Goal: Complete application form: Complete application form

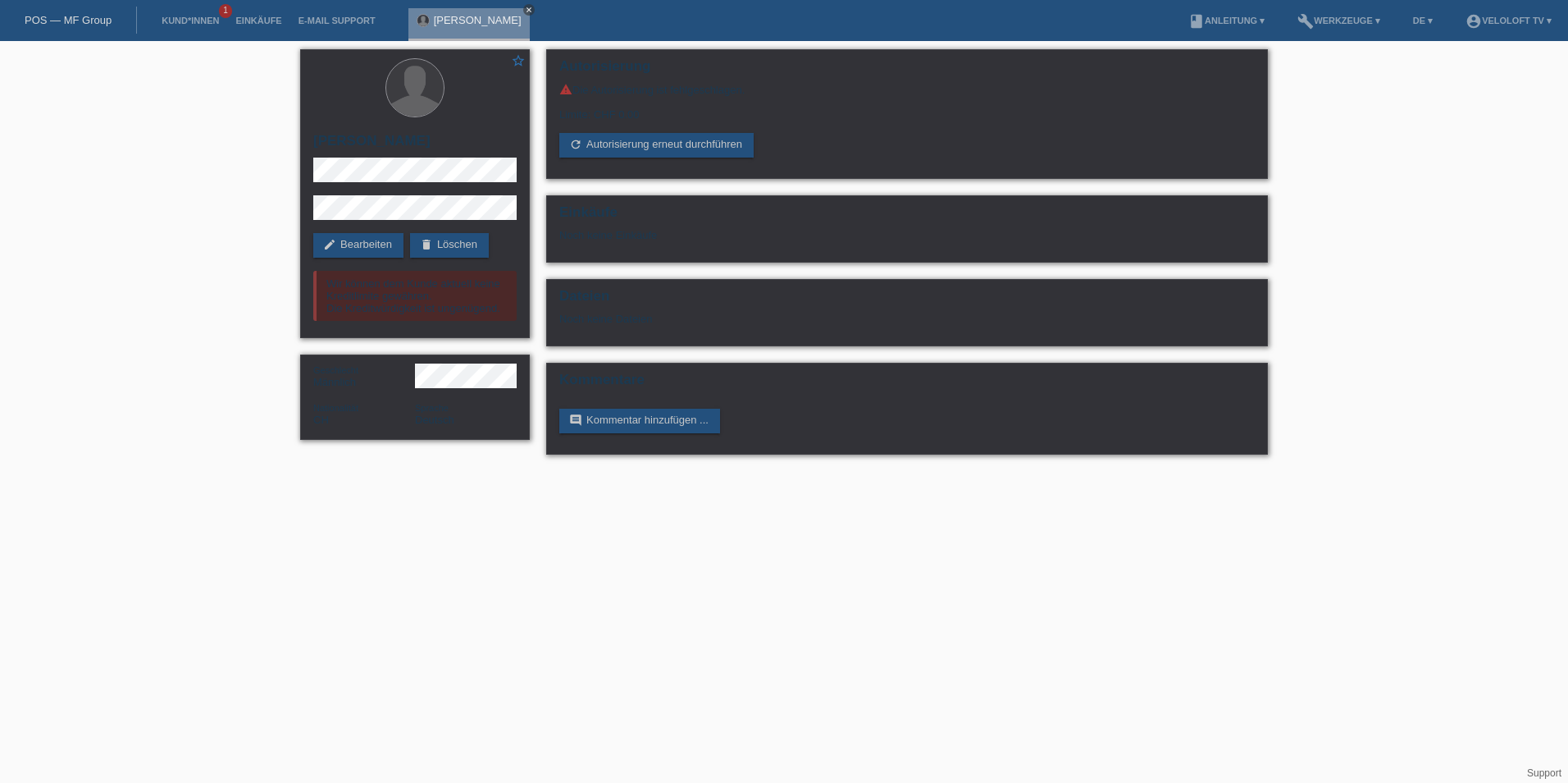
click at [525, 6] on icon "close" at bounding box center [529, 10] width 8 height 8
click at [201, 22] on link "Kund*innen" at bounding box center [190, 21] width 74 height 10
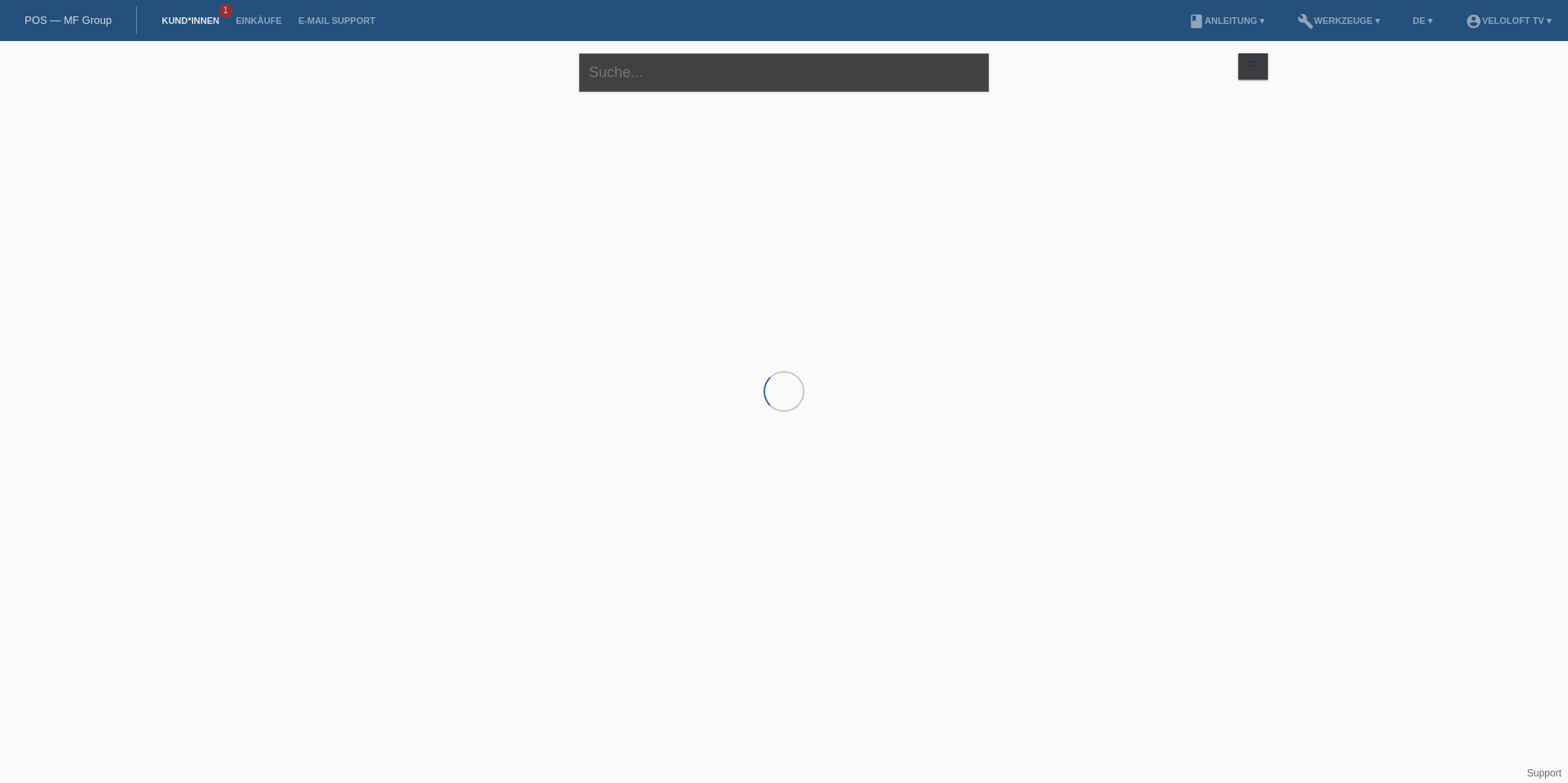
click at [624, 82] on input "text" at bounding box center [784, 72] width 410 height 38
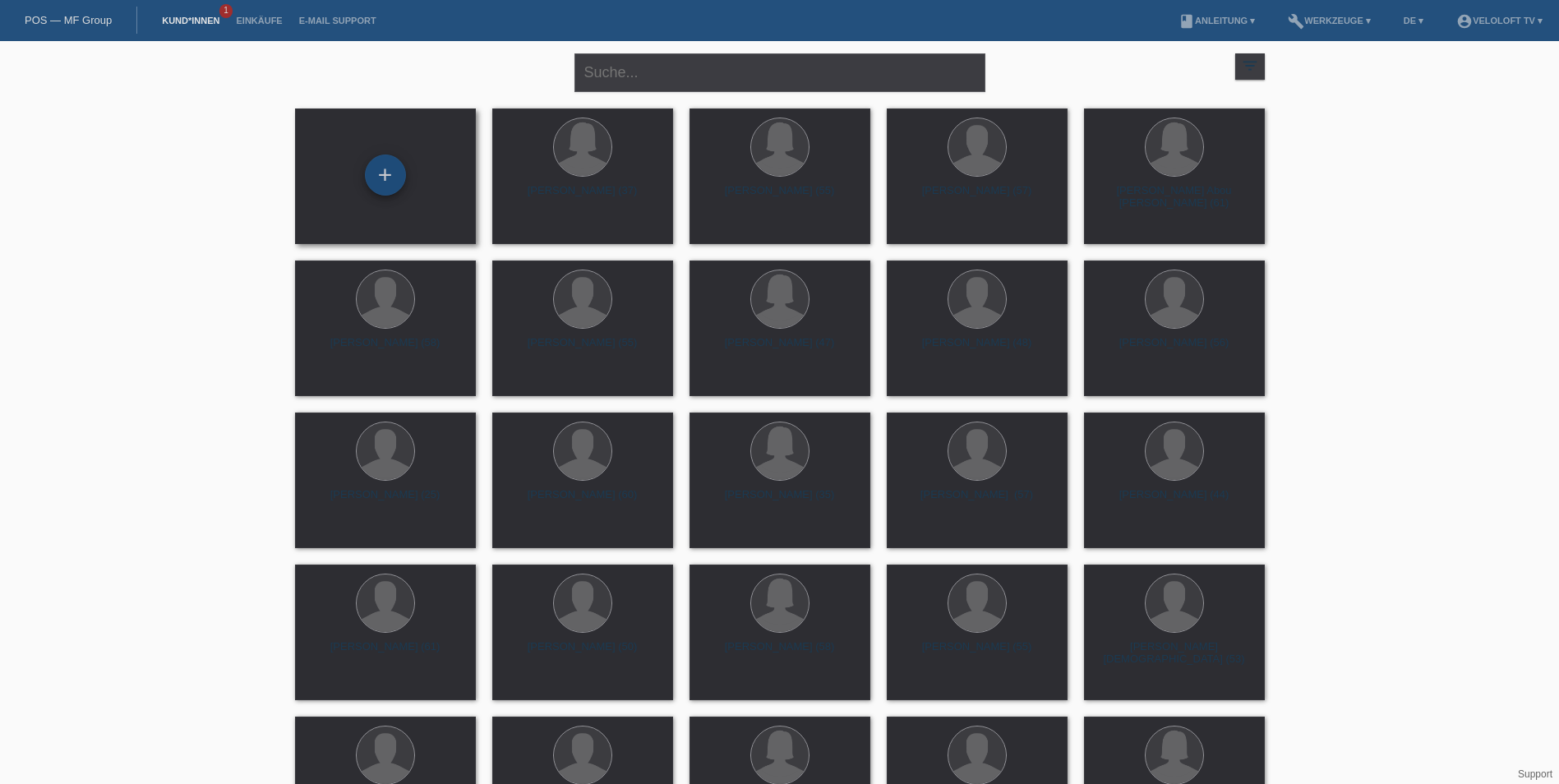
click at [393, 166] on div "+" at bounding box center [385, 174] width 41 height 41
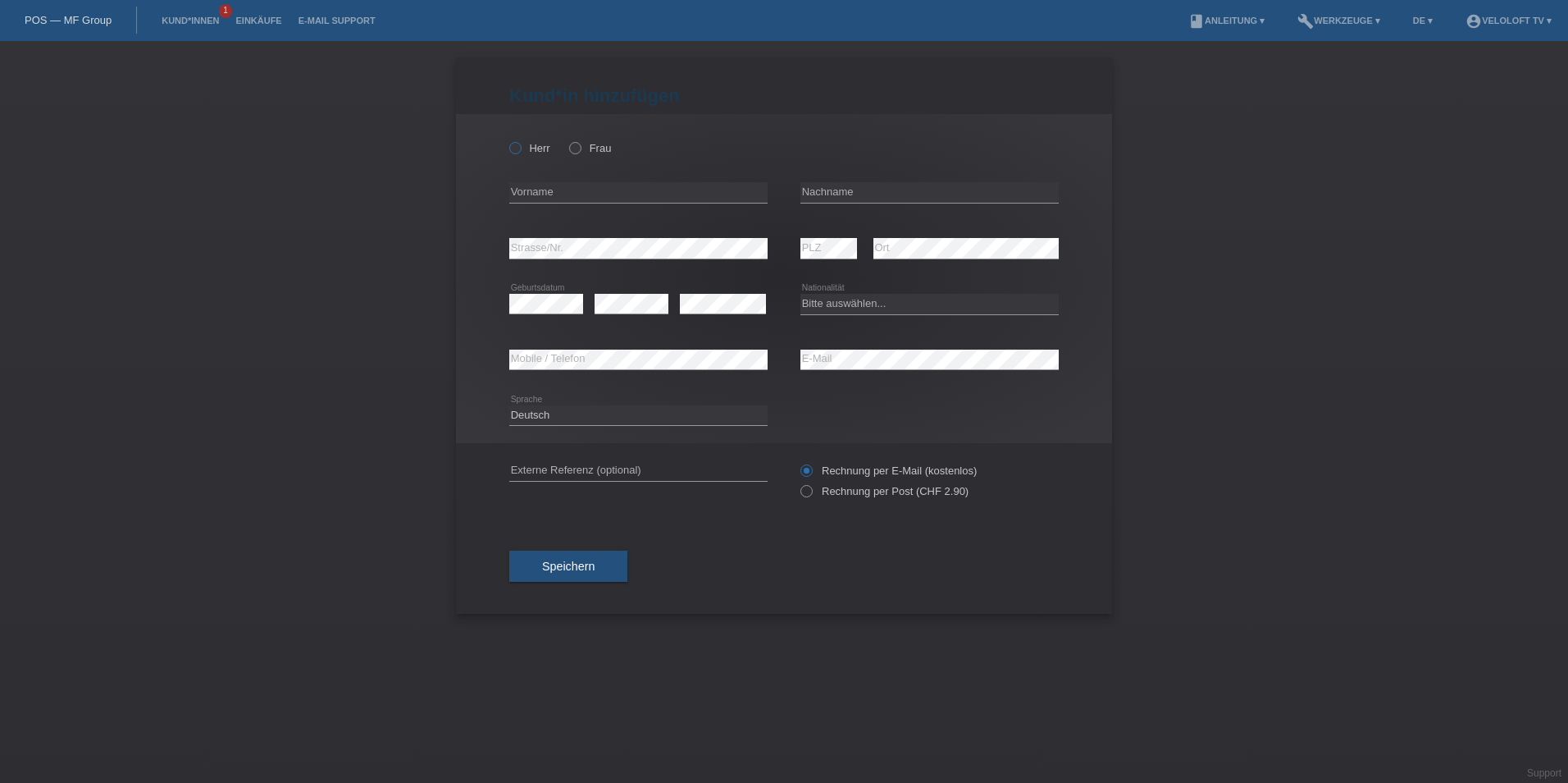
click at [507, 140] on icon at bounding box center [507, 140] width 0 height 0
click at [513, 143] on input "Herr" at bounding box center [514, 147] width 11 height 11
radio input "true"
click at [533, 194] on input "text" at bounding box center [638, 192] width 259 height 21
type input "[PERSON_NAME]"
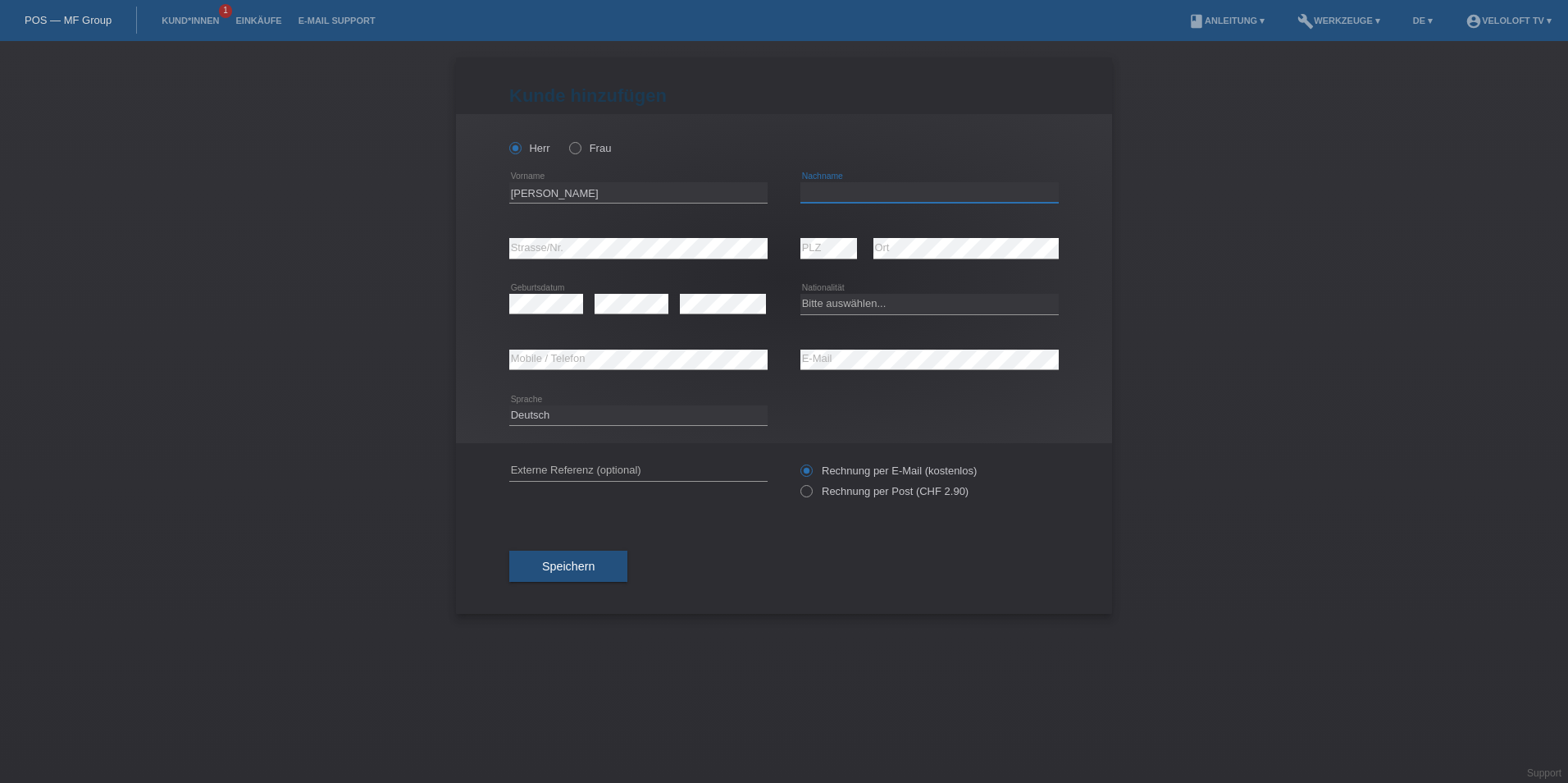
click at [826, 201] on input "text" at bounding box center [929, 192] width 259 height 21
type input "Scharf"
click at [825, 309] on select "Bitte auswählen... Schweiz Deutschland Liechtenstein Österreich ------------ Af…" at bounding box center [929, 304] width 259 height 20
select select "CH"
click at [800, 294] on select "Bitte auswählen... Schweiz Deutschland Liechtenstein Österreich ------------ Af…" at bounding box center [929, 304] width 259 height 20
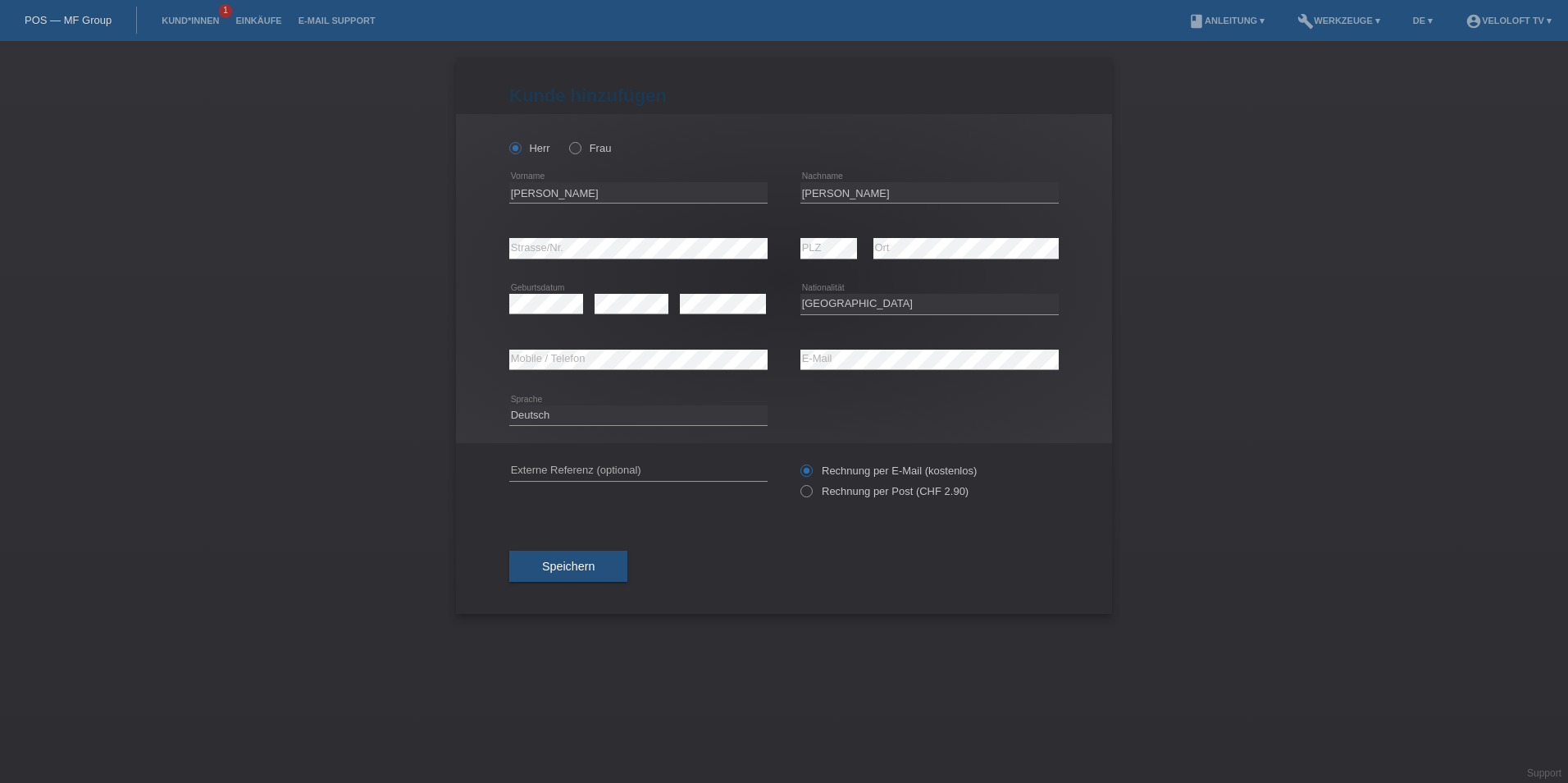
drag, startPoint x: 525, startPoint y: 329, endPoint x: 539, endPoint y: 315, distance: 19.8
click at [534, 320] on div "error Geburtsdatum" at bounding box center [546, 304] width 74 height 56
click at [690, 293] on div "error" at bounding box center [723, 304] width 87 height 56
click at [598, 571] on button "Speichern" at bounding box center [568, 566] width 118 height 31
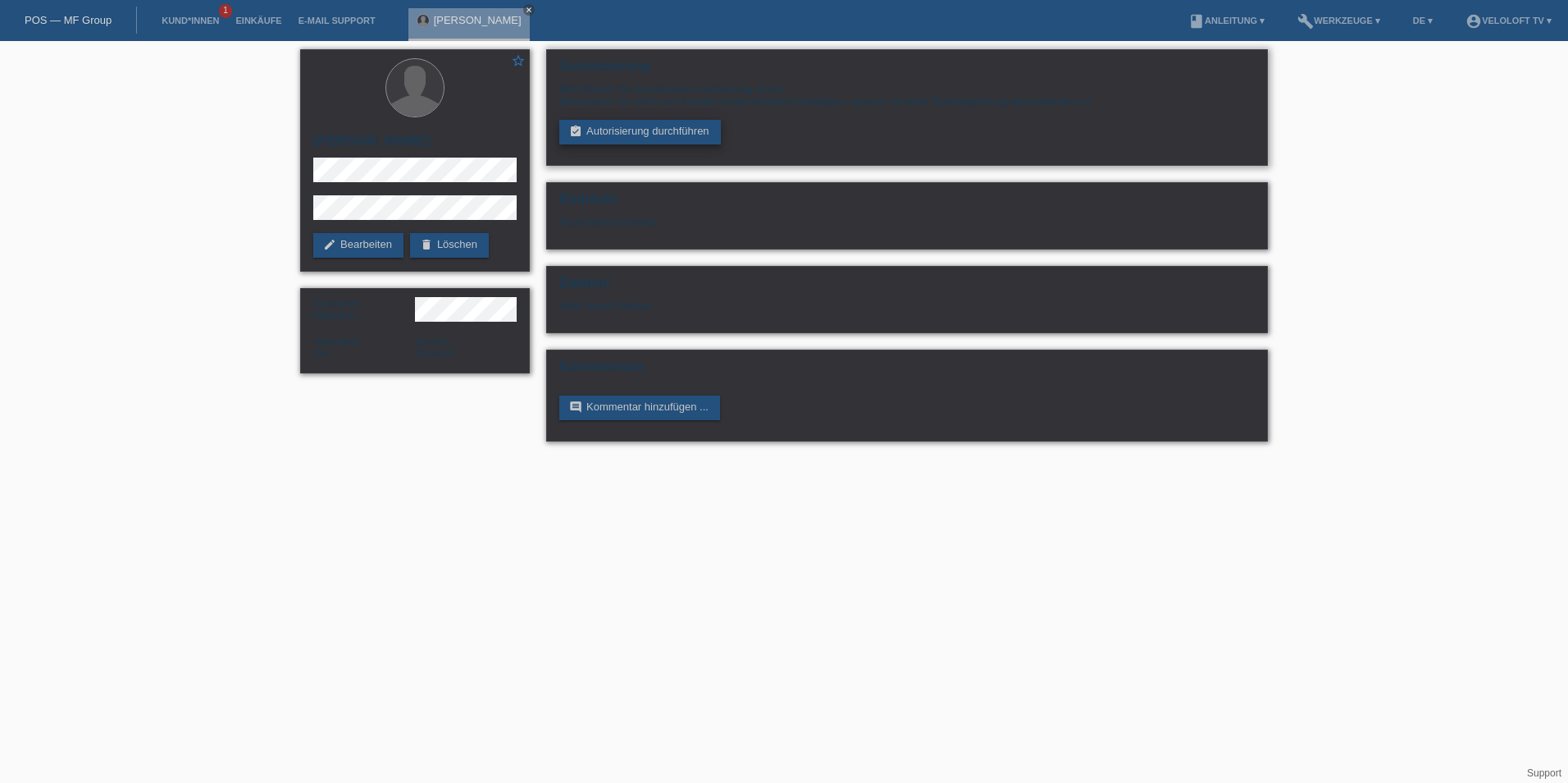
click at [628, 133] on link "assignment_turned_in Autorisierung durchführen" at bounding box center [640, 132] width 161 height 25
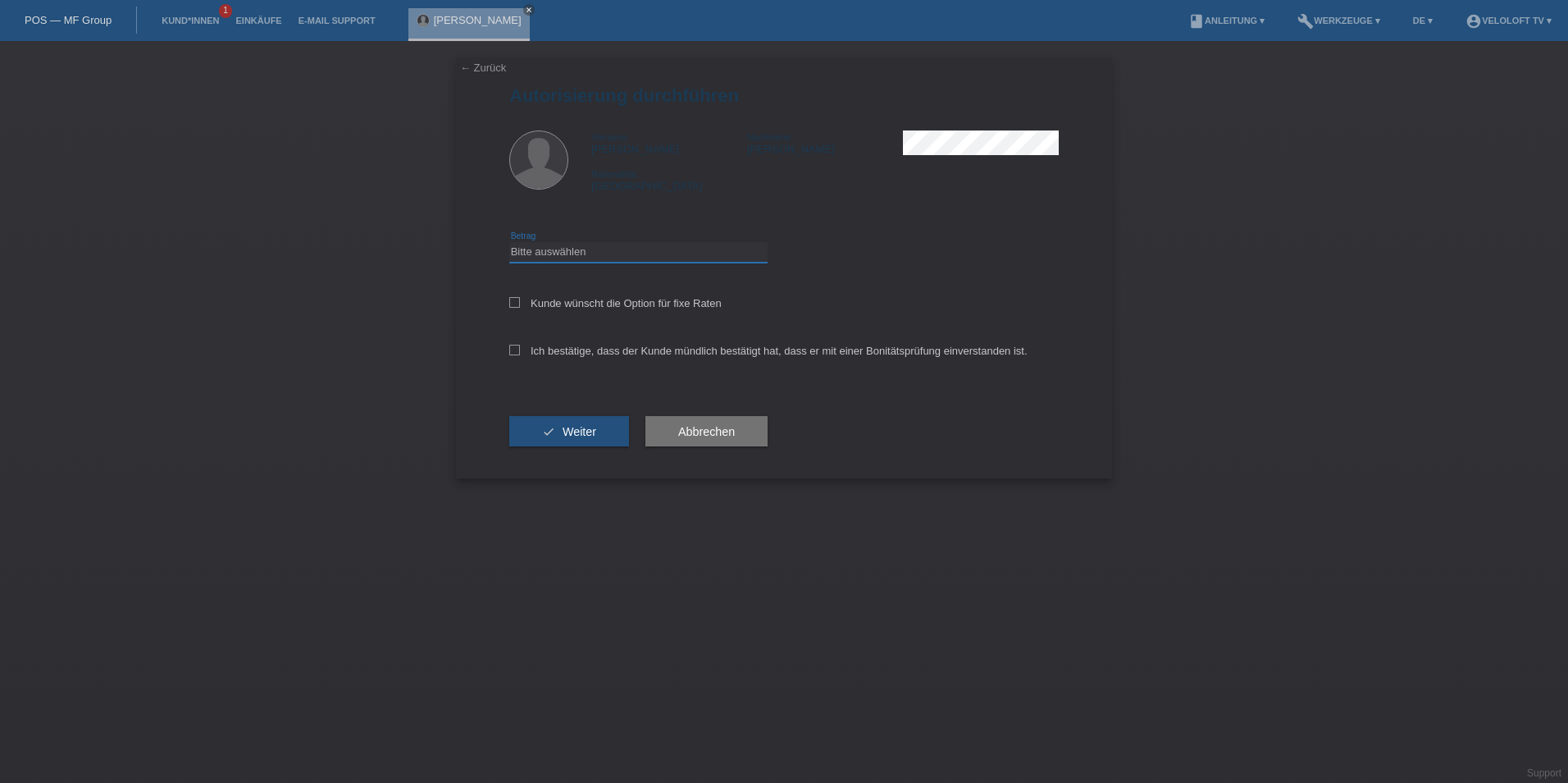
click at [533, 255] on select "Bitte auswählen CHF 1.00 - CHF 499.00 CHF 500.00 - CHF 1'999.00 CHF 2'000.00 - …" at bounding box center [638, 252] width 259 height 20
select select "2"
click at [509, 242] on select "Bitte auswählen CHF 1.00 - CHF 499.00 CHF 500.00 - CHF 1'999.00 CHF 2'000.00 - …" at bounding box center [638, 252] width 259 height 20
click at [519, 303] on icon at bounding box center [514, 302] width 11 height 11
click at [519, 303] on input "Kunde wünscht die Option für fixe Raten" at bounding box center [514, 302] width 11 height 11
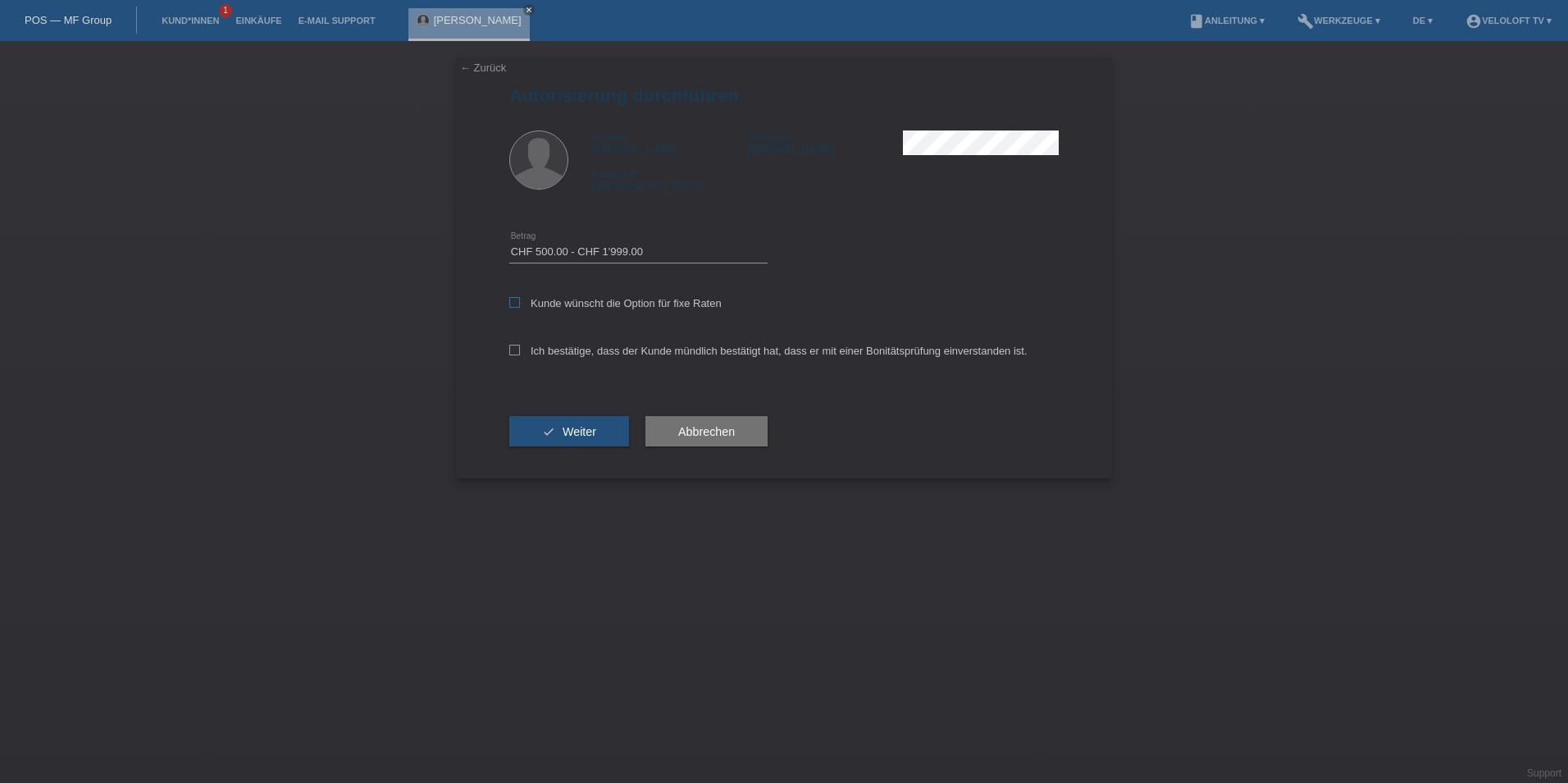
checkbox input "true"
click at [516, 350] on icon at bounding box center [514, 349] width 11 height 11
click at [516, 350] on input "Ich bestätige, dass der Kunde mündlich bestätigt hat, dass er mit einer Bonität…" at bounding box center [514, 349] width 11 height 11
checkbox input "true"
click at [570, 434] on span "Weiter" at bounding box center [579, 432] width 33 height 13
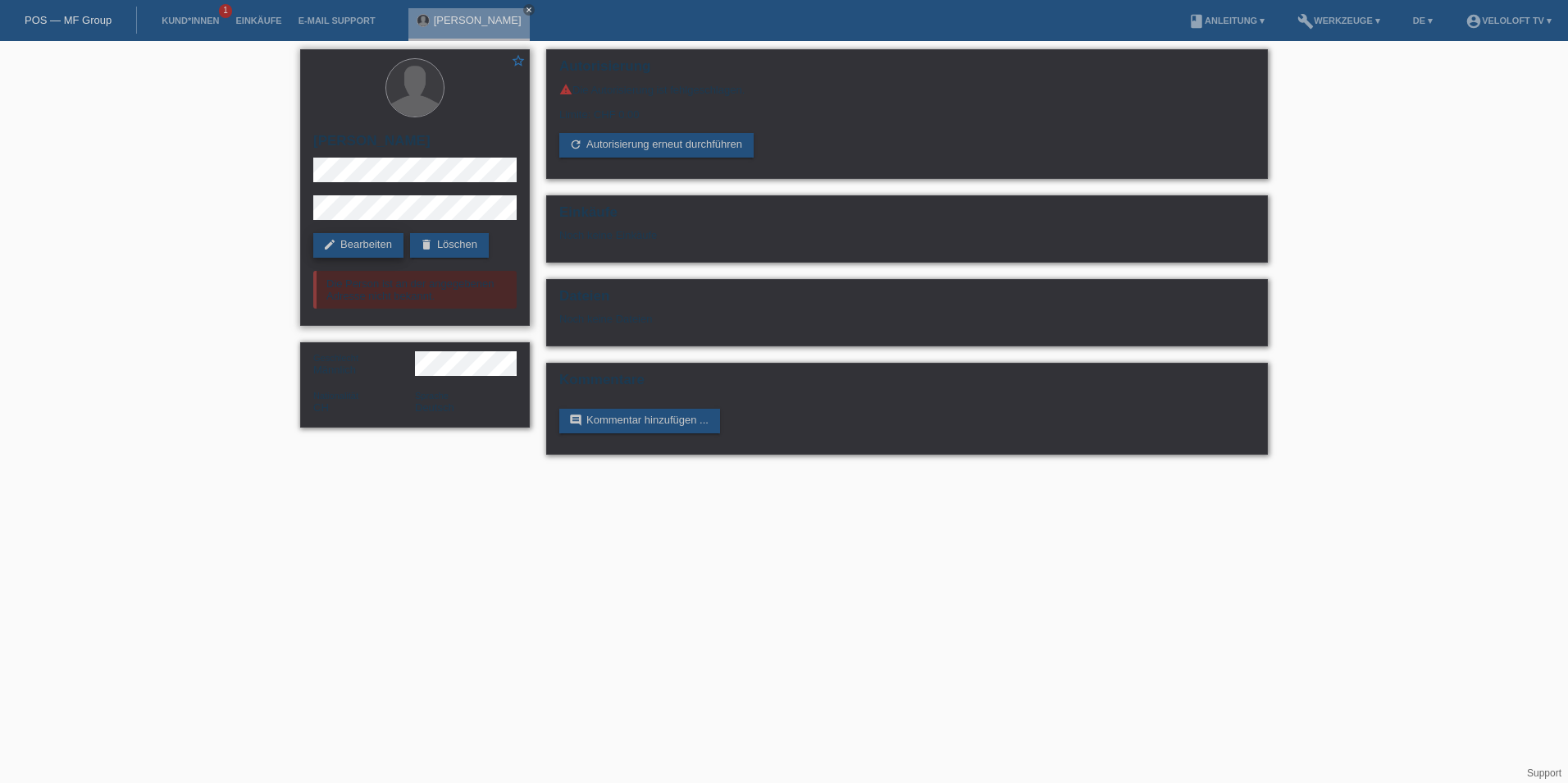
click at [365, 241] on link "edit Bearbeiten" at bounding box center [359, 245] width 90 height 25
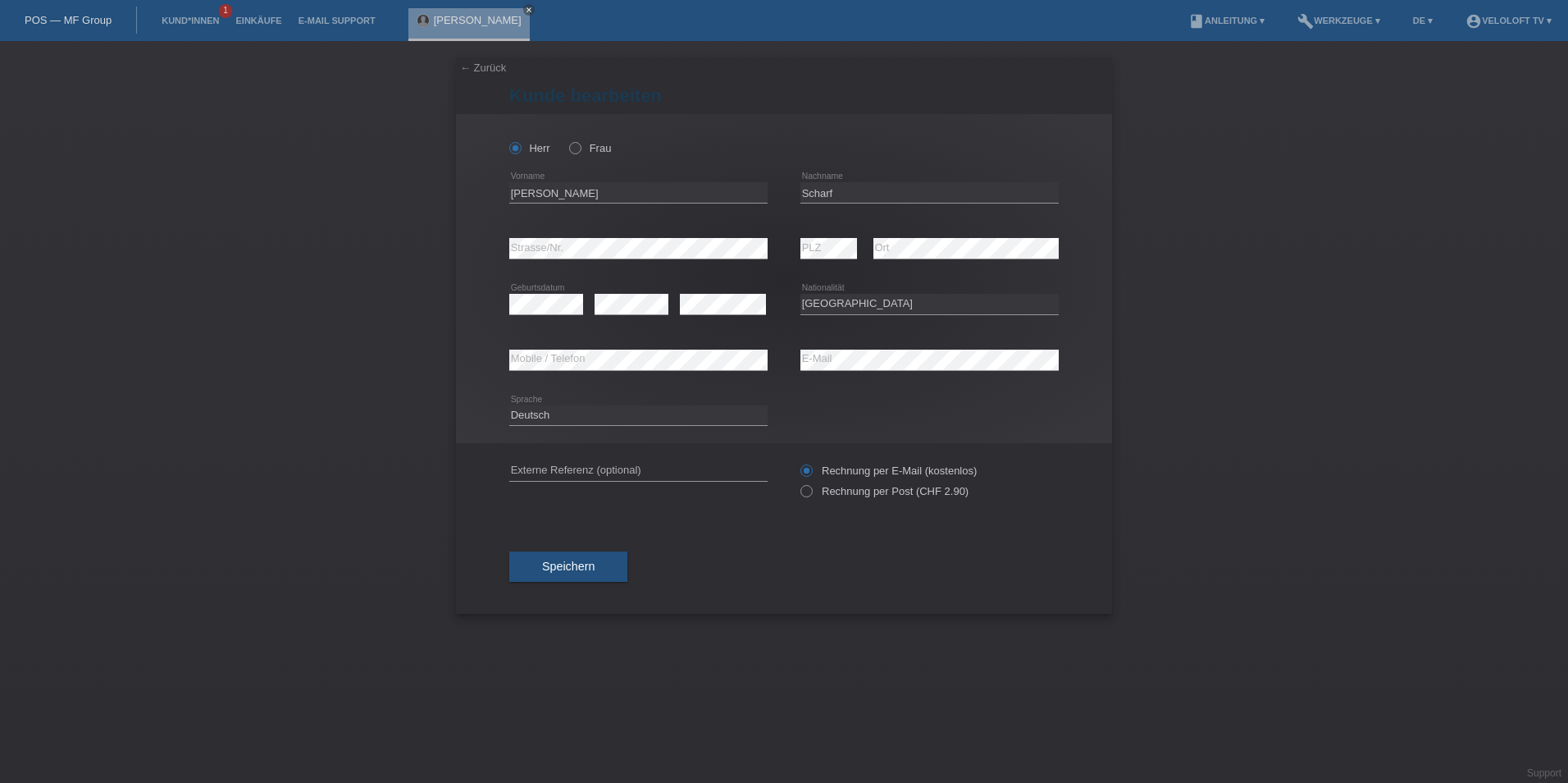
select select "CH"
click at [428, 250] on div "← Zurück Kunde bearbeiten Herr Frau Sandro error Vorname Scharf" at bounding box center [784, 411] width 1568 height 741
click at [747, 254] on div "error Strasse/Nr. error PLZ error Ort" at bounding box center [784, 248] width 550 height 56
click at [572, 562] on span "Speichern" at bounding box center [568, 566] width 52 height 13
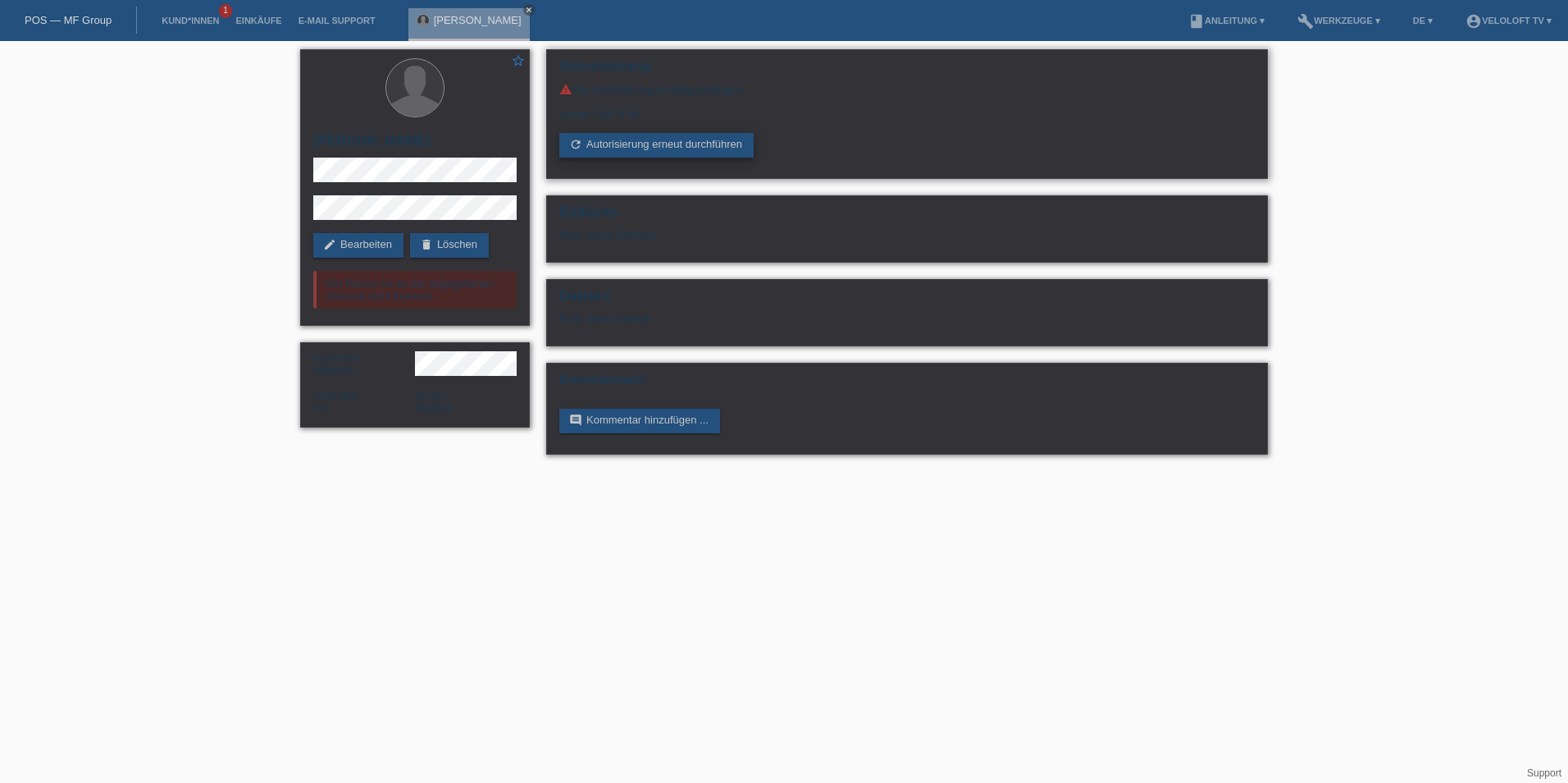
click at [643, 153] on link "refresh Autorisierung erneut durchführen" at bounding box center [656, 146] width 195 height 25
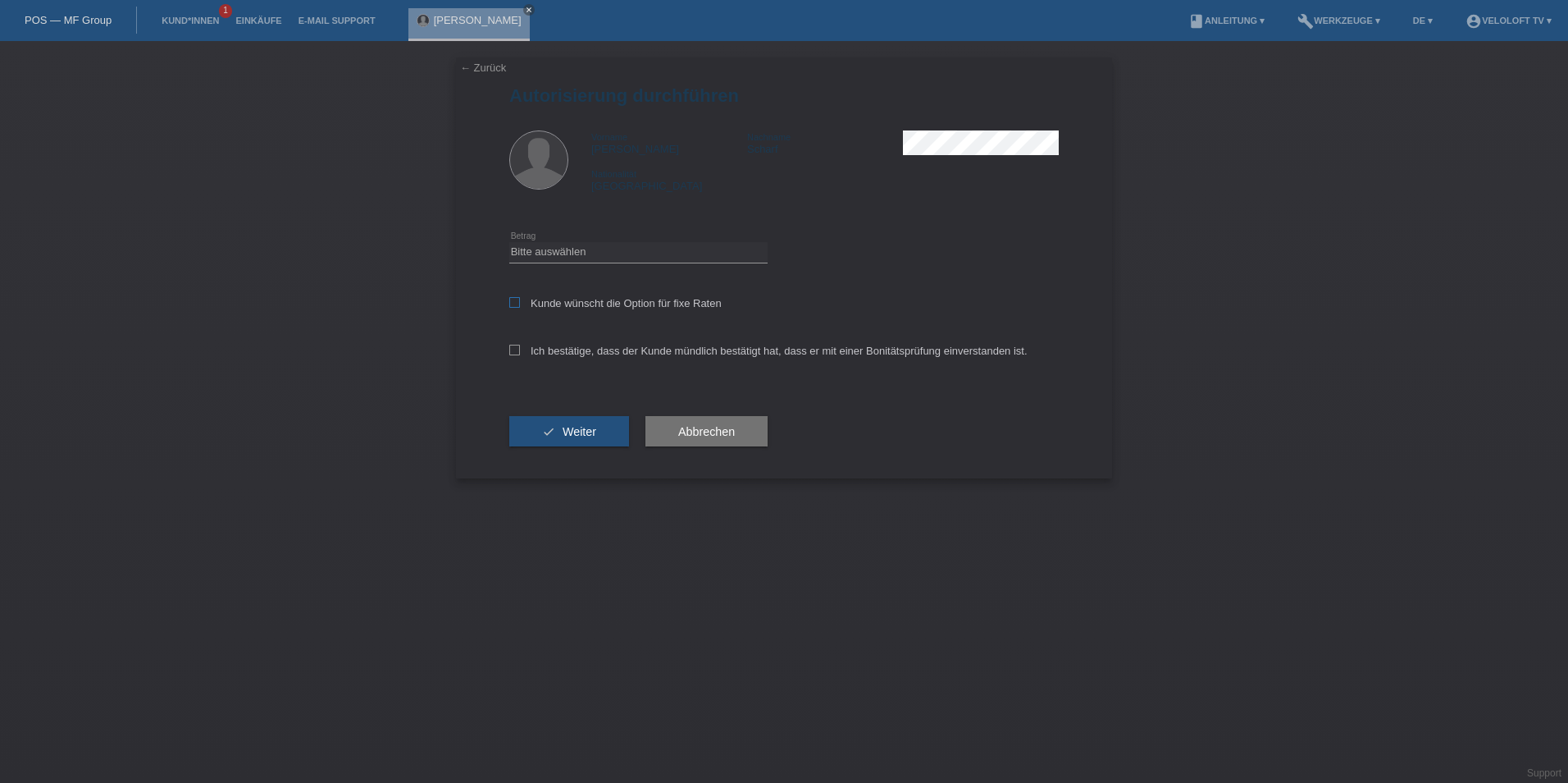
click at [558, 297] on label "Kunde wünscht die Option für fixe Raten" at bounding box center [615, 303] width 212 height 12
click at [520, 297] on input "Kunde wünscht die Option für fixe Raten" at bounding box center [514, 302] width 11 height 11
checkbox input "true"
click at [524, 351] on label "Ich bestätige, dass der Kunde mündlich bestätigt hat, dass er mit einer Bonität…" at bounding box center [768, 350] width 518 height 12
click at [520, 351] on input "Ich bestätige, dass der Kunde mündlich bestätigt hat, dass er mit einer Bonität…" at bounding box center [514, 349] width 11 height 11
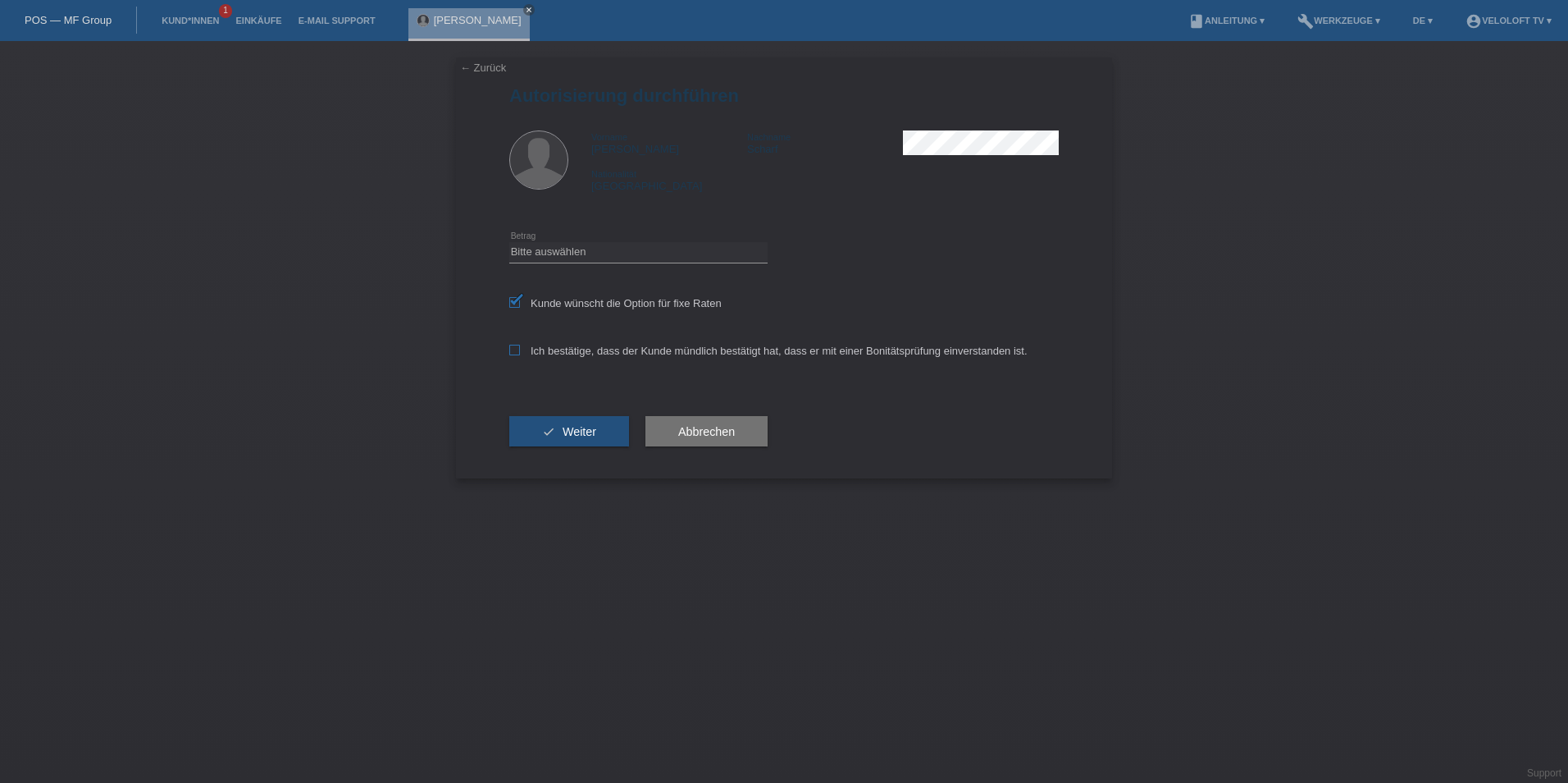
checkbox input "true"
click at [579, 253] on select "Bitte auswählen CHF 1.00 - CHF 499.00 CHF 500.00 - CHF 1'999.00 CHF 2'000.00 - …" at bounding box center [638, 252] width 259 height 20
select select "2"
click at [509, 242] on select "Bitte auswählen CHF 1.00 - CHF 499.00 CHF 500.00 - CHF 1'999.00 CHF 2'000.00 - …" at bounding box center [638, 252] width 259 height 20
click at [547, 426] on button "check Weiter" at bounding box center [569, 431] width 120 height 31
